Goal: Check status

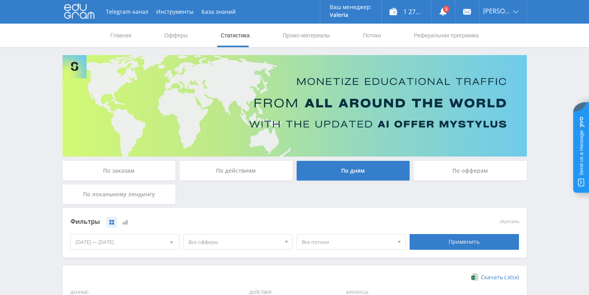
click at [341, 177] on div "По дням" at bounding box center [353, 171] width 113 height 20
click at [0, 0] on input "По дням" at bounding box center [0, 0] width 0 height 0
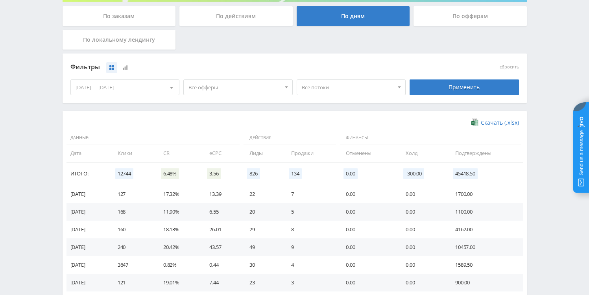
scroll to position [141, 0]
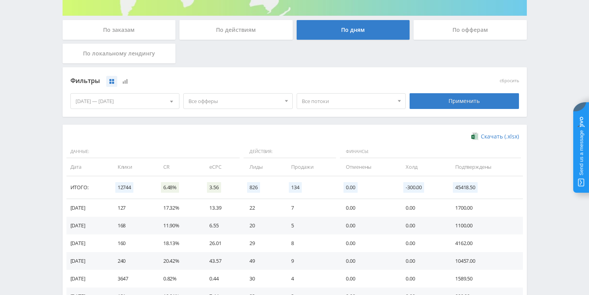
click at [138, 105] on div "[DATE] — [DATE]" at bounding box center [125, 101] width 109 height 15
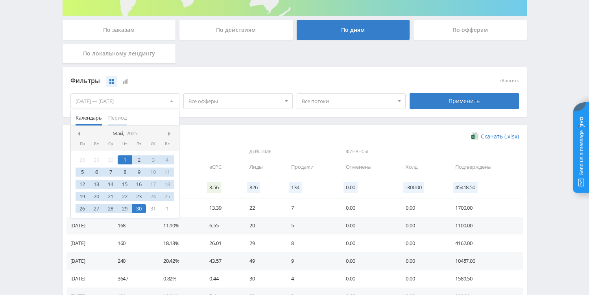
click at [118, 116] on span "Период" at bounding box center [117, 117] width 18 height 15
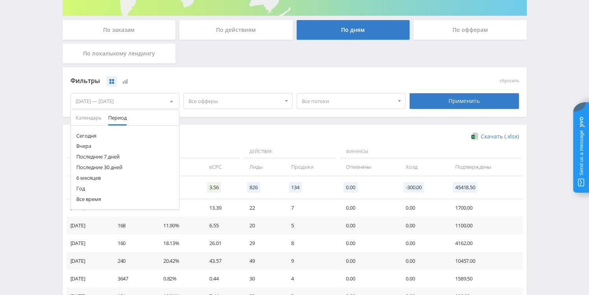
click at [94, 138] on button "Сегодня" at bounding box center [125, 136] width 109 height 11
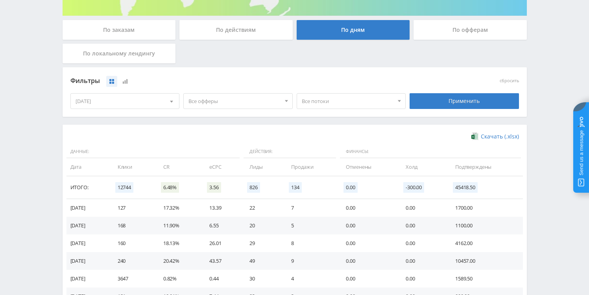
click at [93, 99] on div "[DATE]" at bounding box center [125, 101] width 109 height 15
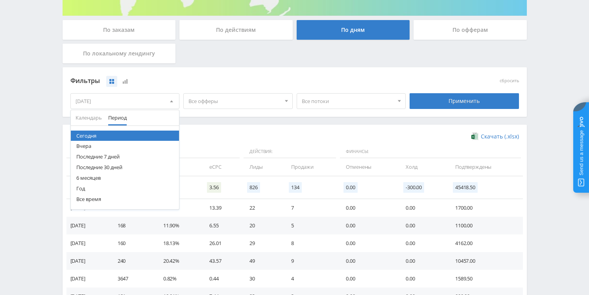
click at [94, 159] on button "Последние 7 дней" at bounding box center [125, 157] width 109 height 11
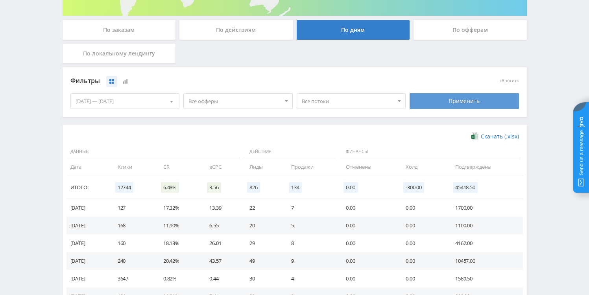
click at [498, 104] on div "Применить" at bounding box center [464, 101] width 109 height 16
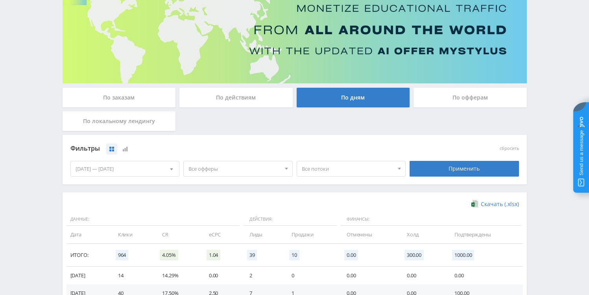
scroll to position [0, 0]
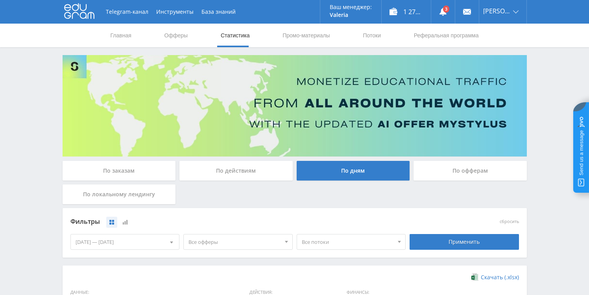
click at [242, 38] on link "Статистика" at bounding box center [235, 36] width 31 height 24
